Goal: Information Seeking & Learning: Learn about a topic

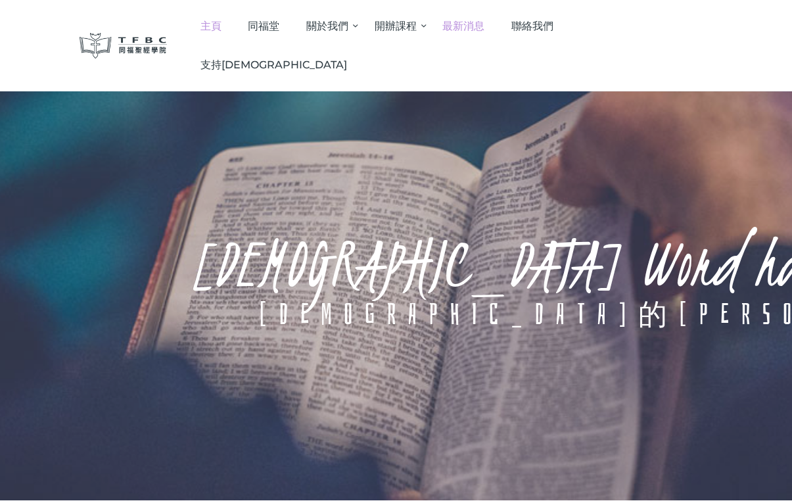
click at [484, 26] on span "最新消息" at bounding box center [463, 26] width 42 height 12
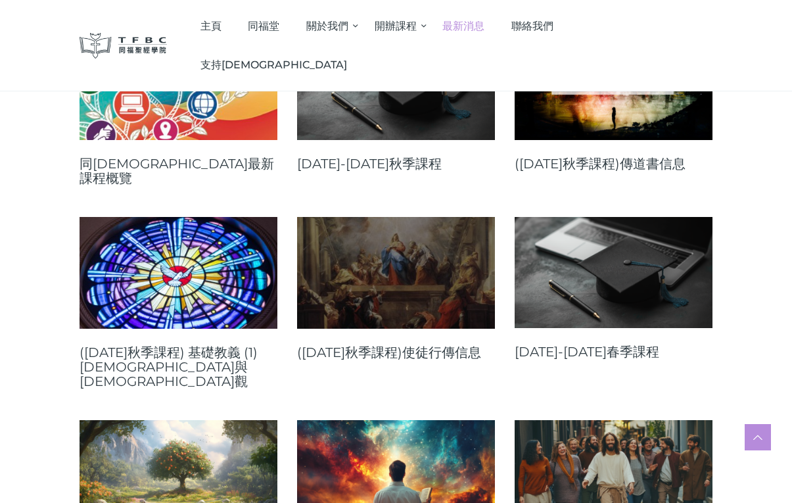
scroll to position [255, 0]
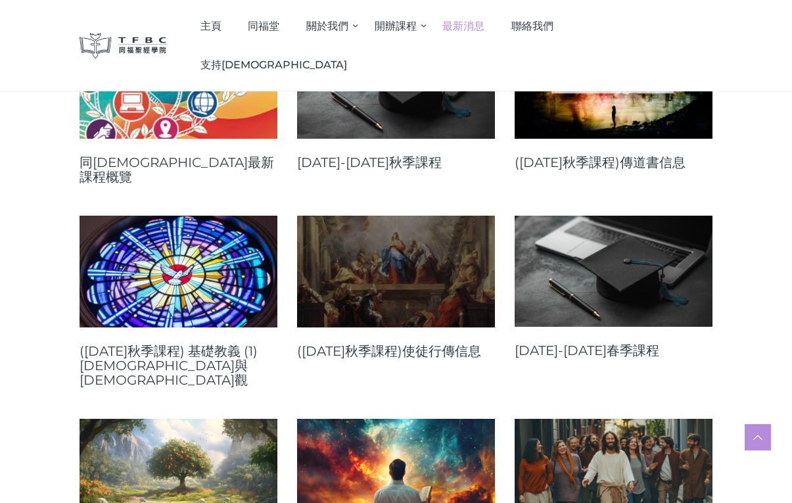
click at [446, 253] on link at bounding box center [396, 271] width 198 height 111
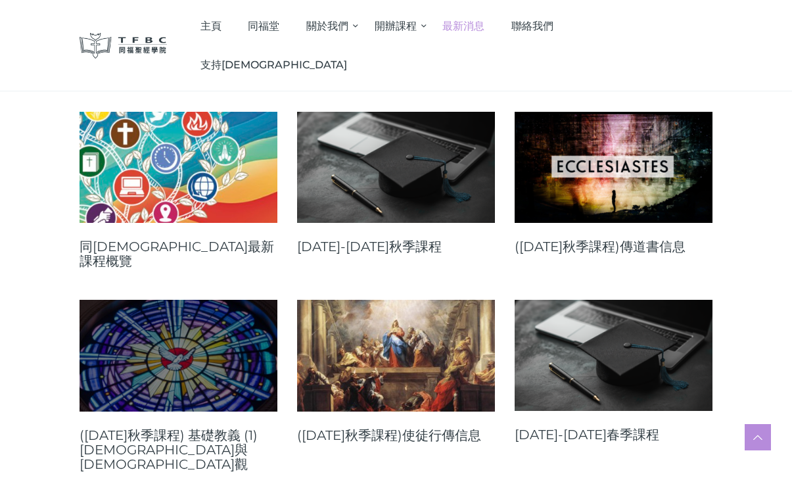
scroll to position [162, 0]
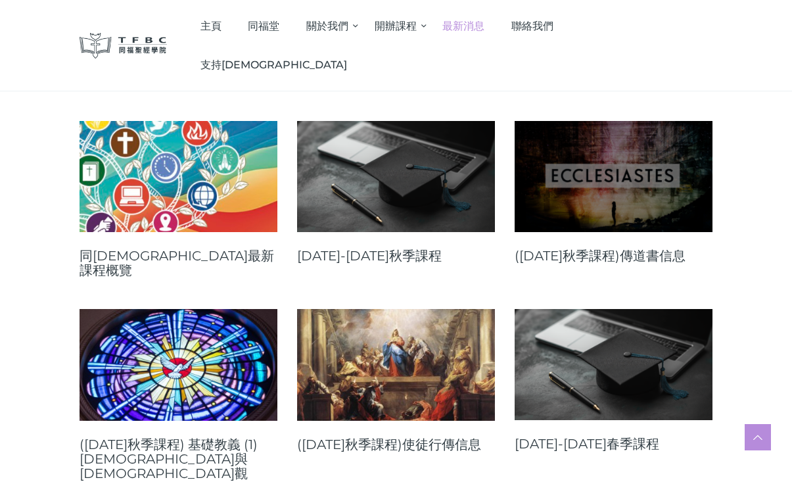
click at [555, 181] on link at bounding box center [614, 176] width 198 height 111
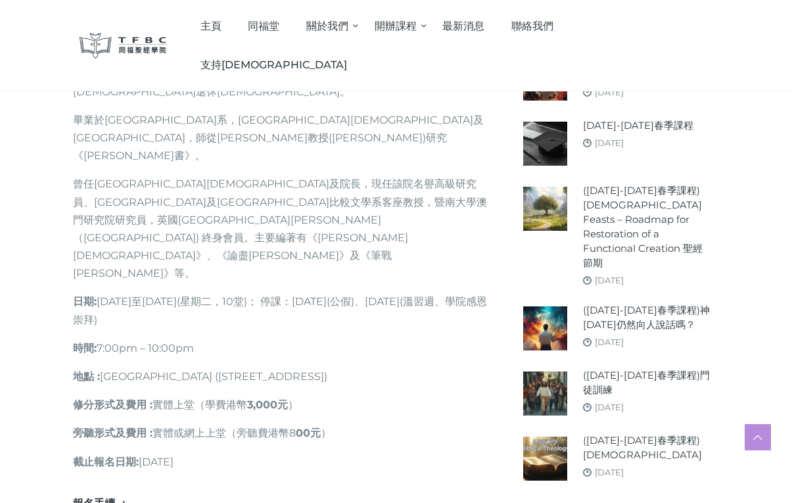
scroll to position [806, 0]
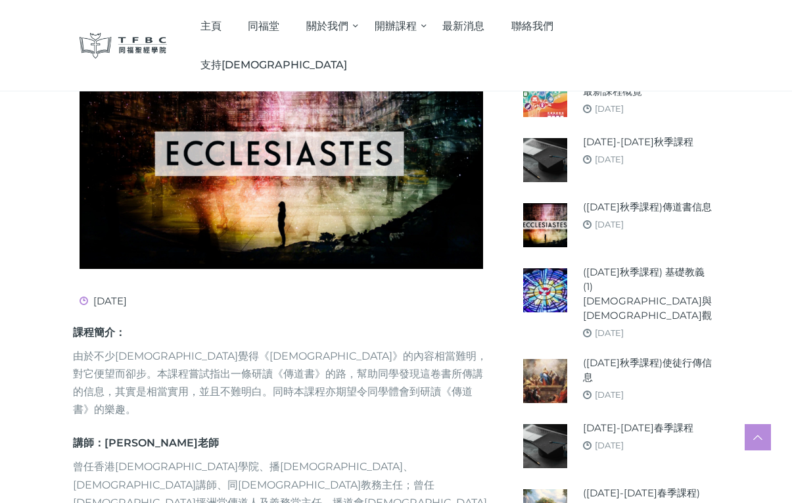
scroll to position [230, 0]
